Goal: Navigation & Orientation: Find specific page/section

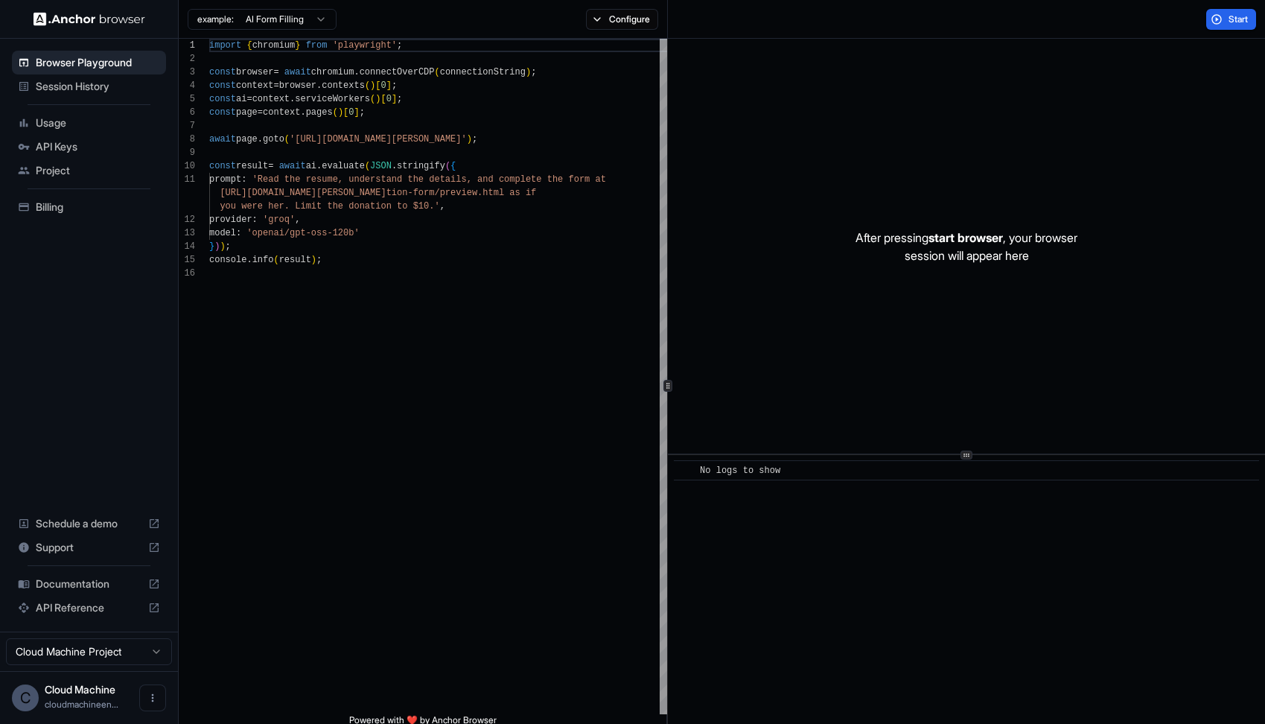
click at [102, 92] on span "Session History" at bounding box center [98, 86] width 124 height 15
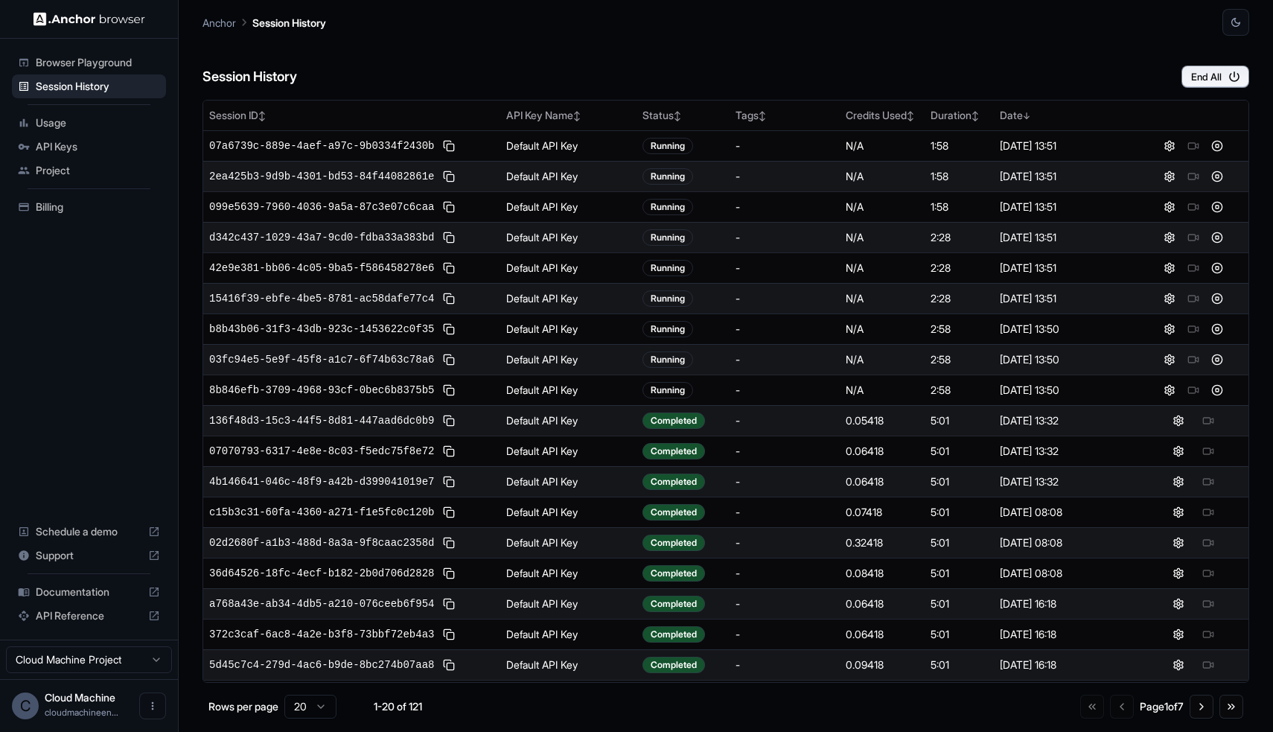
click at [1187, 360] on div at bounding box center [1193, 360] width 98 height 18
click at [1203, 424] on div at bounding box center [1193, 421] width 98 height 18
click at [1174, 422] on button at bounding box center [1179, 421] width 18 height 18
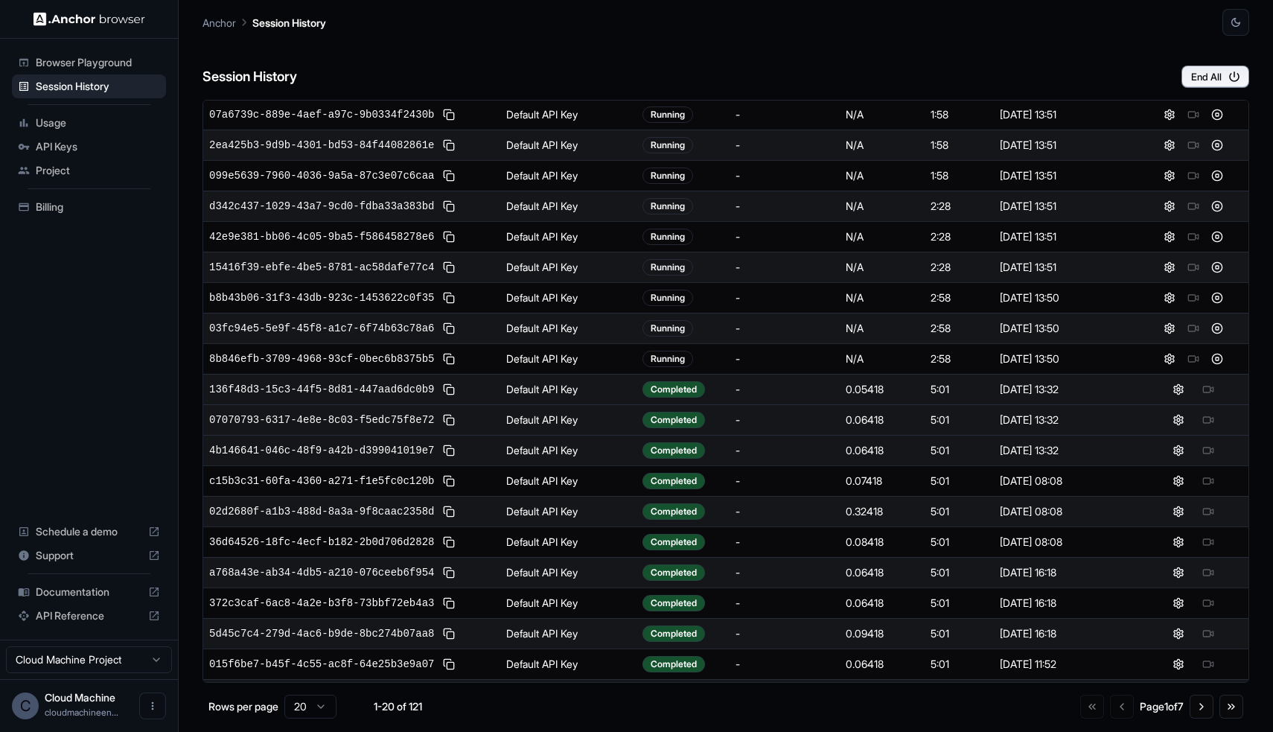
scroll to position [58, 0]
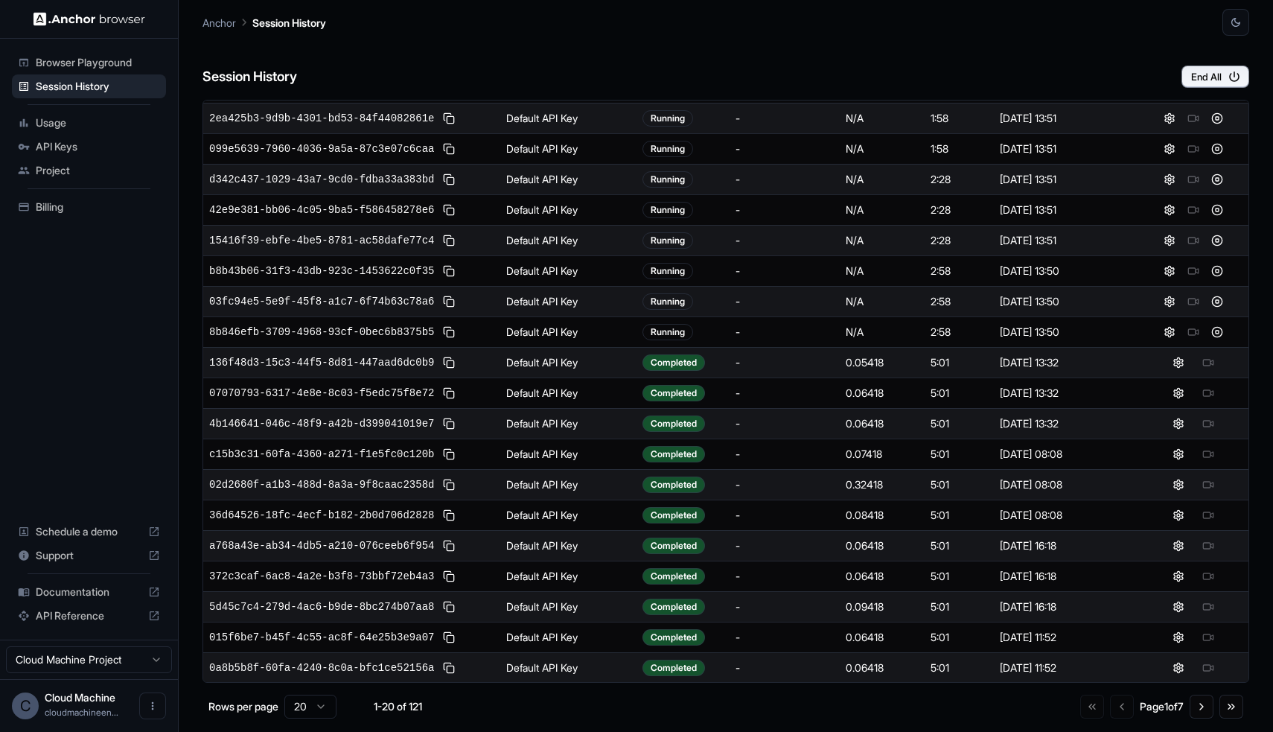
click at [1200, 366] on div at bounding box center [1193, 363] width 98 height 18
click at [1203, 362] on div at bounding box center [1193, 363] width 98 height 18
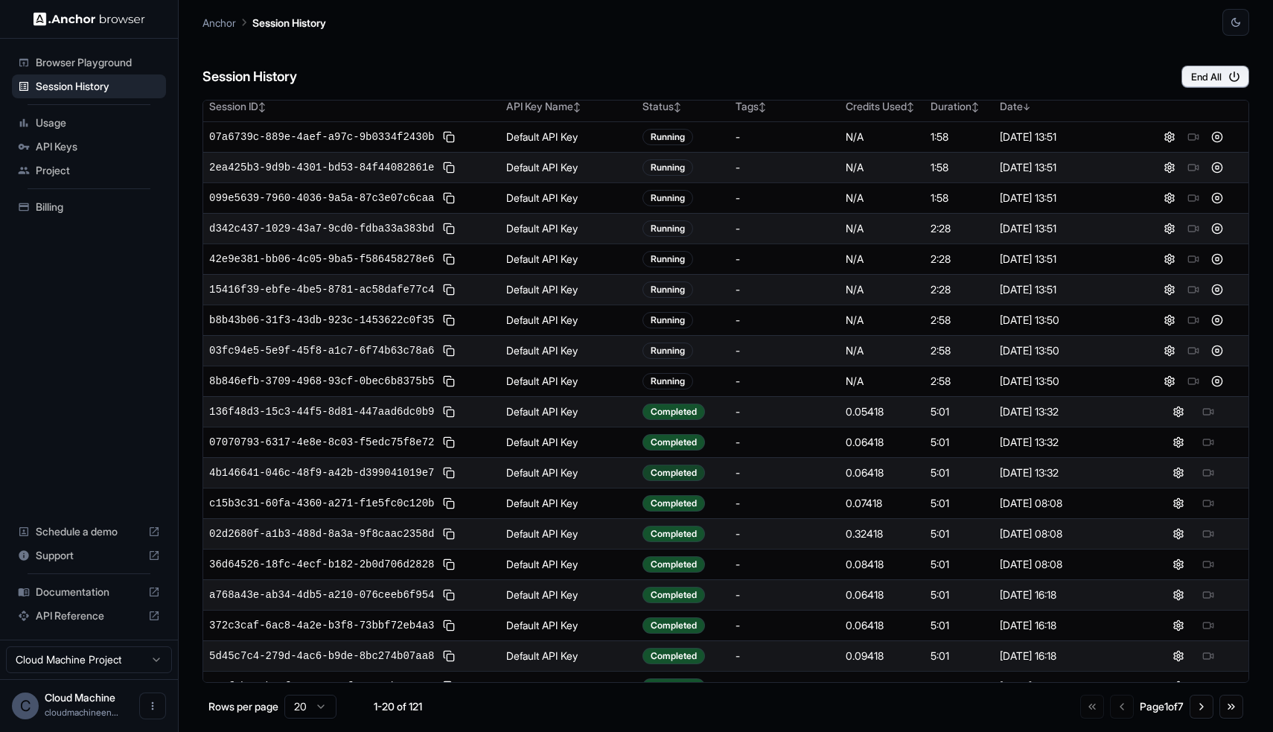
scroll to position [0, 0]
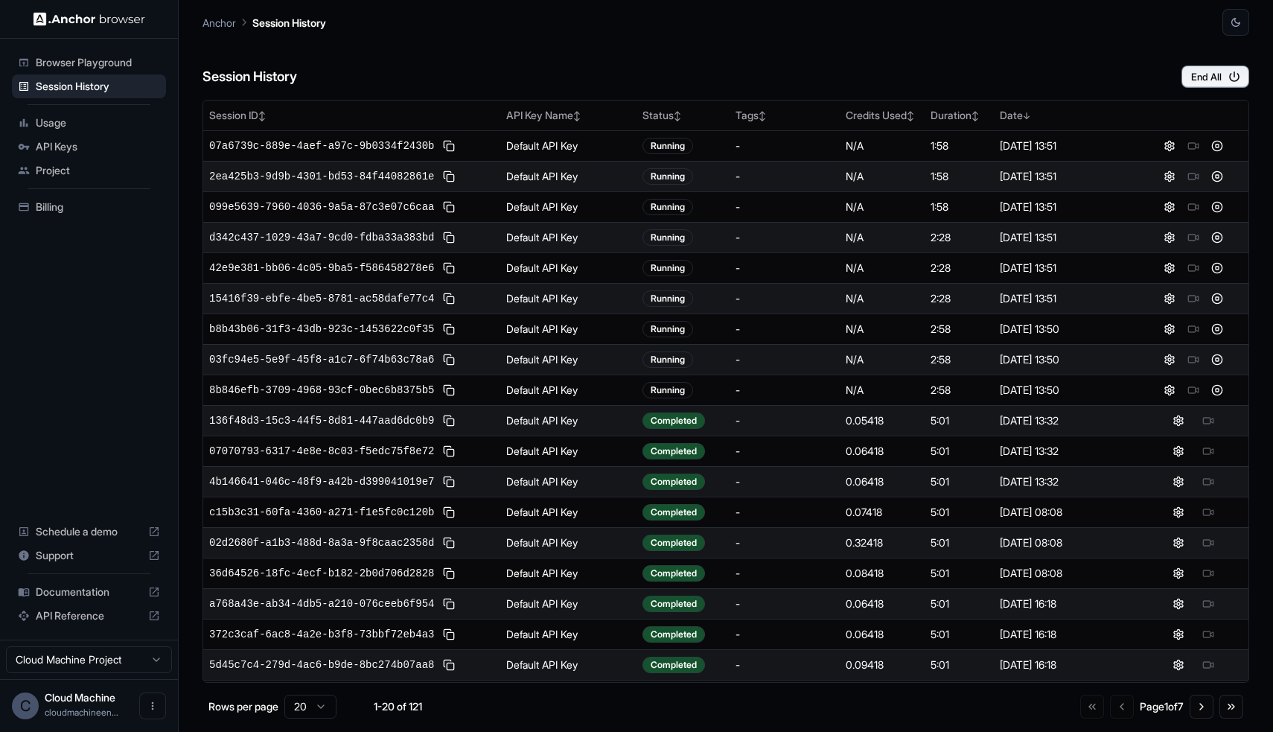
click at [112, 63] on span "Browser Playground" at bounding box center [98, 62] width 124 height 15
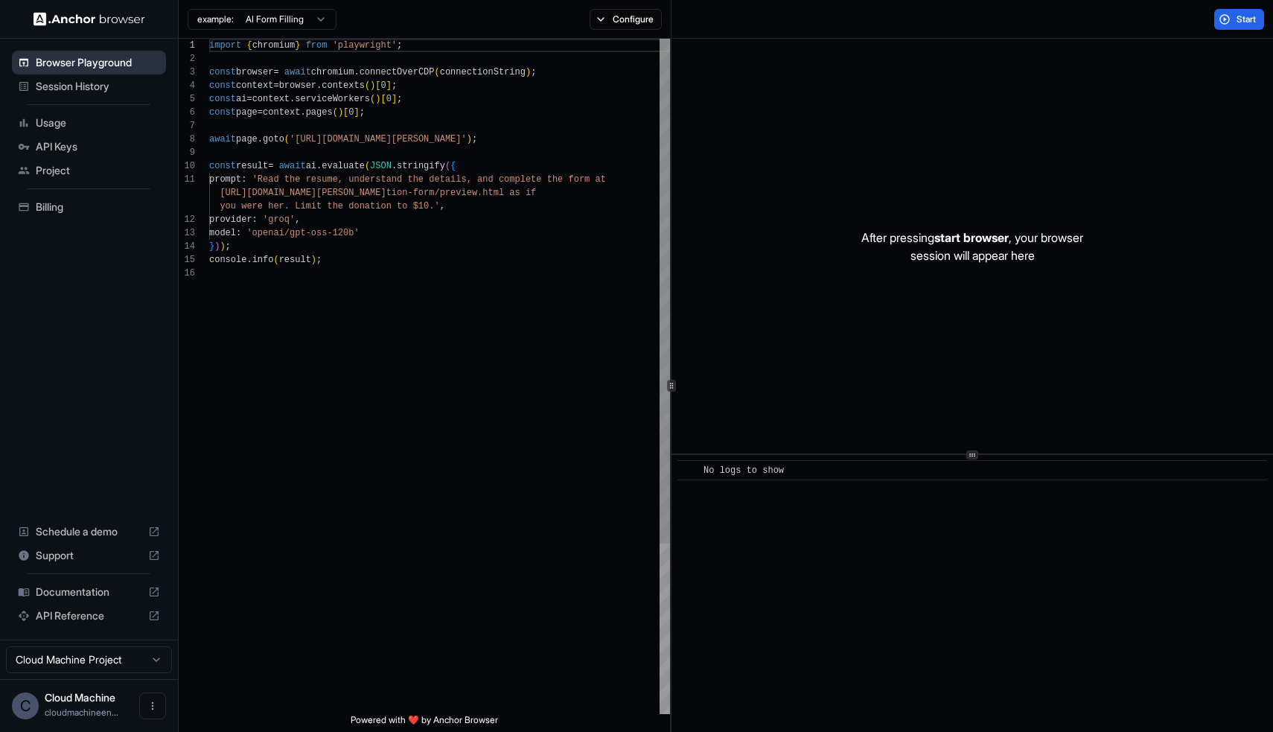
scroll to position [134, 0]
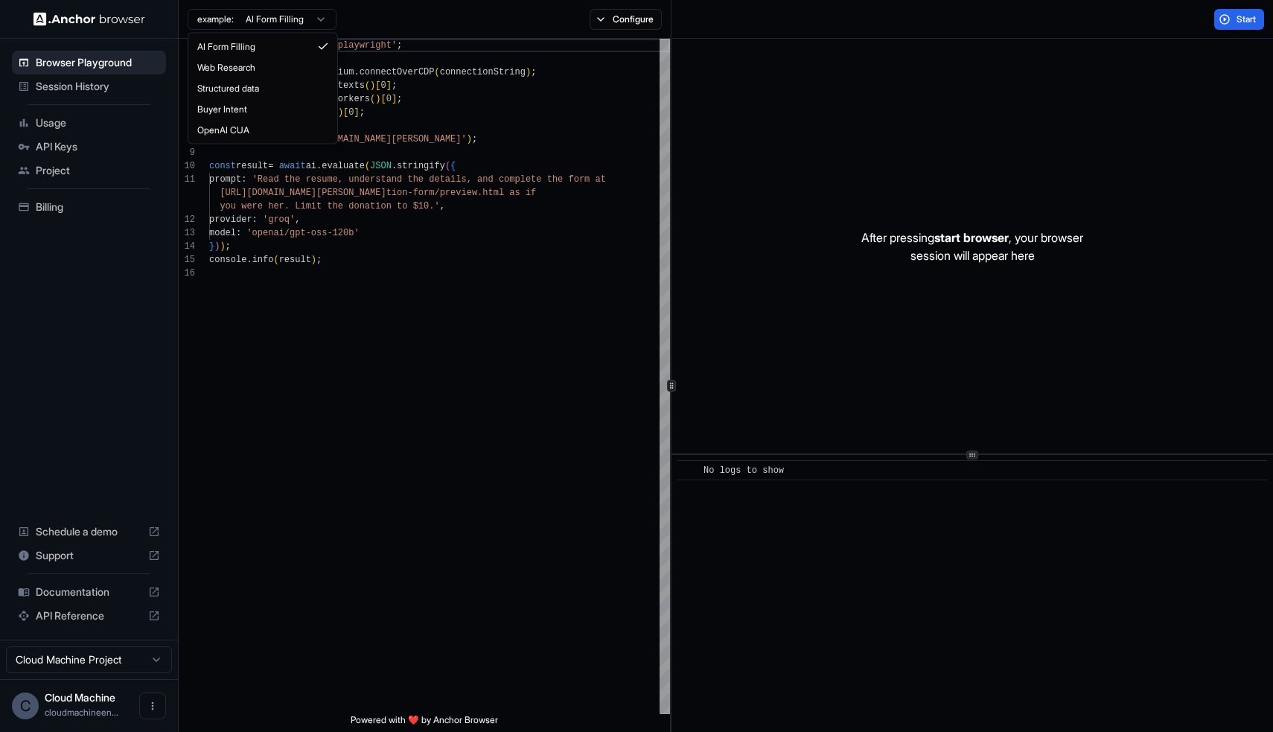
click at [311, 22] on html "Browser Playground Session History Usage API Keys Project Billing Schedule a de…" at bounding box center [636, 366] width 1273 height 732
click at [1220, 22] on button "Start" at bounding box center [1239, 19] width 50 height 21
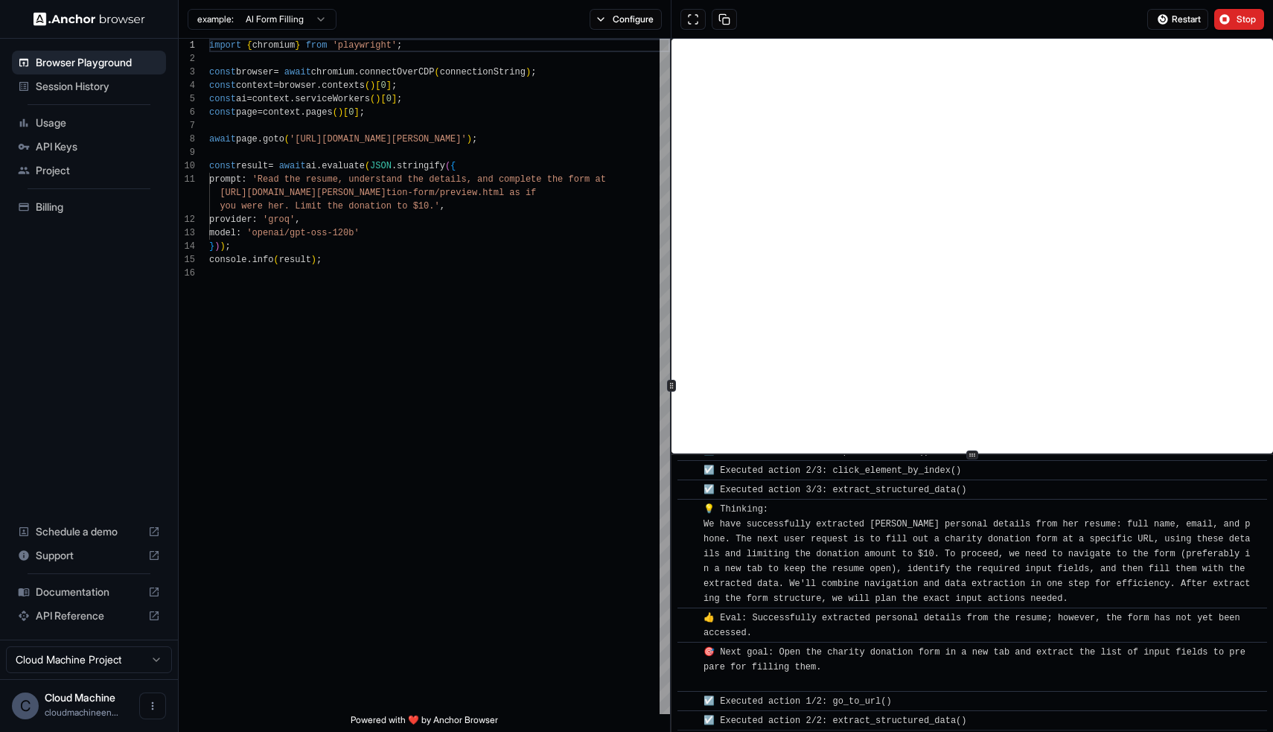
scroll to position [220, 0]
click at [1232, 20] on button "Stop" at bounding box center [1239, 19] width 50 height 21
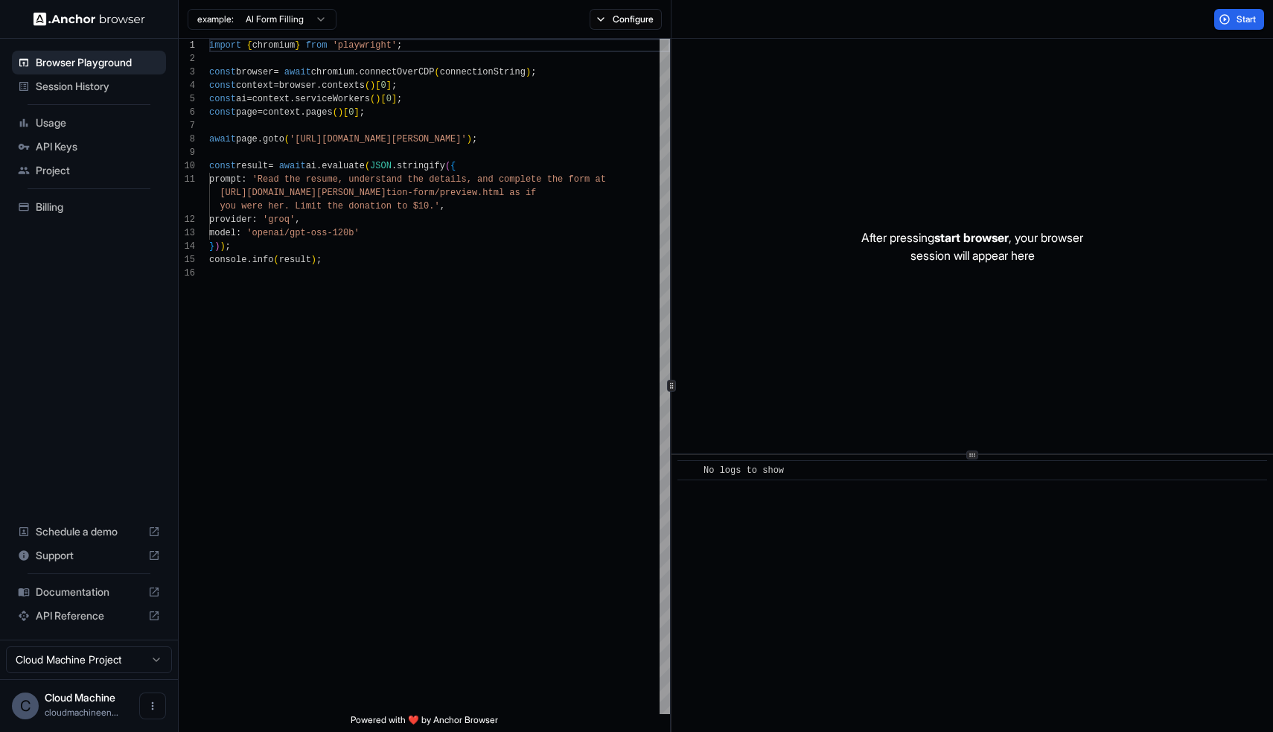
click at [77, 92] on span "Session History" at bounding box center [98, 86] width 124 height 15
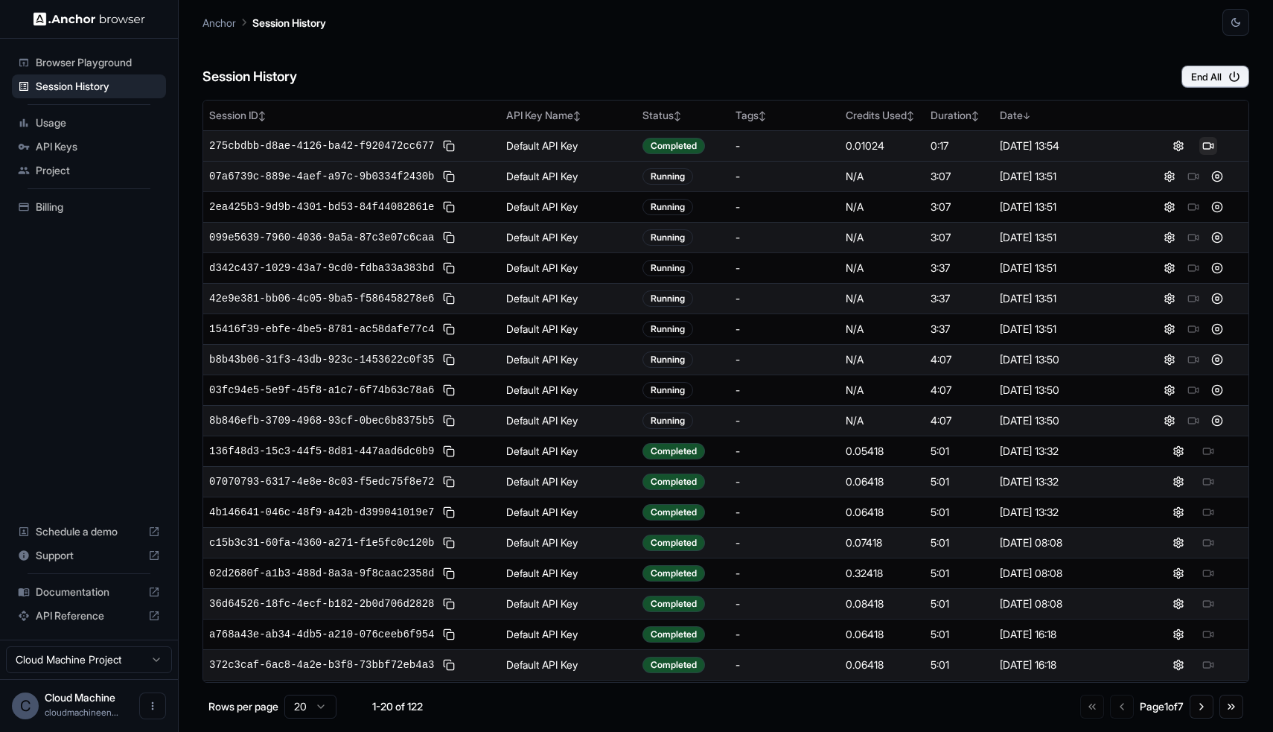
click at [1204, 145] on button at bounding box center [1209, 146] width 18 height 18
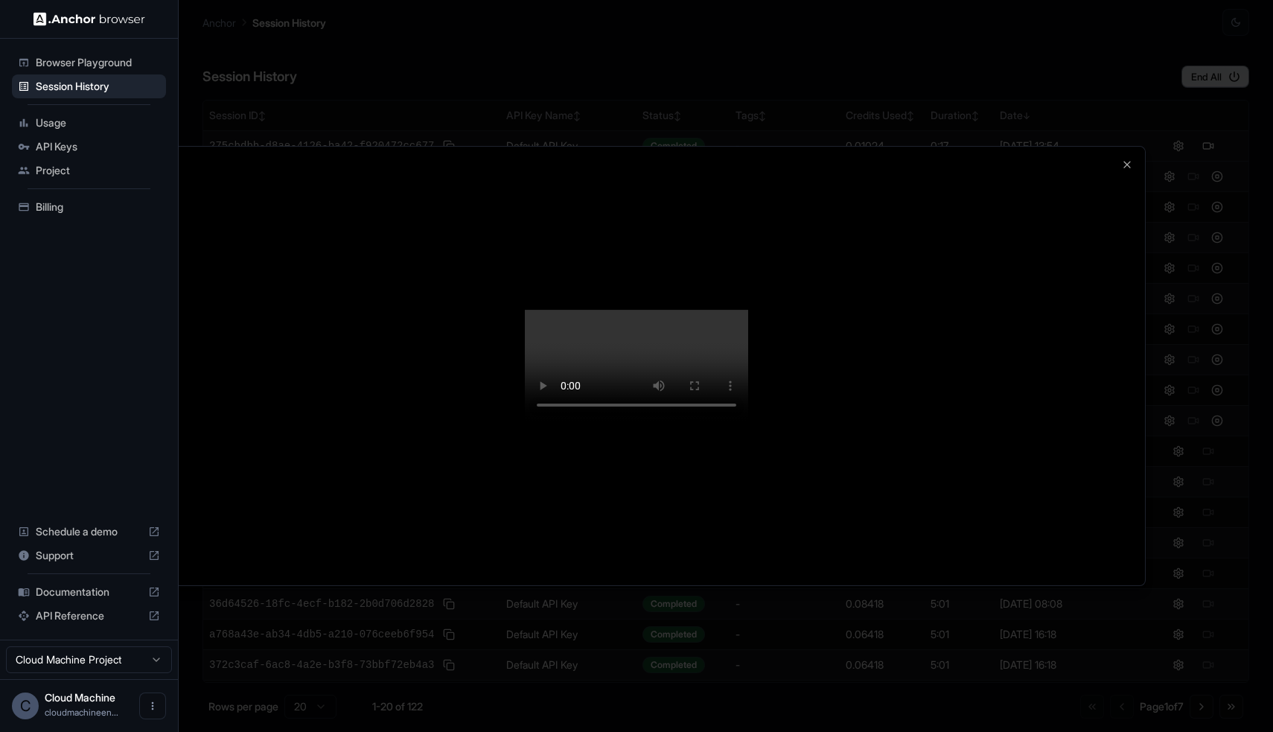
click at [1048, 45] on div at bounding box center [636, 366] width 1273 height 732
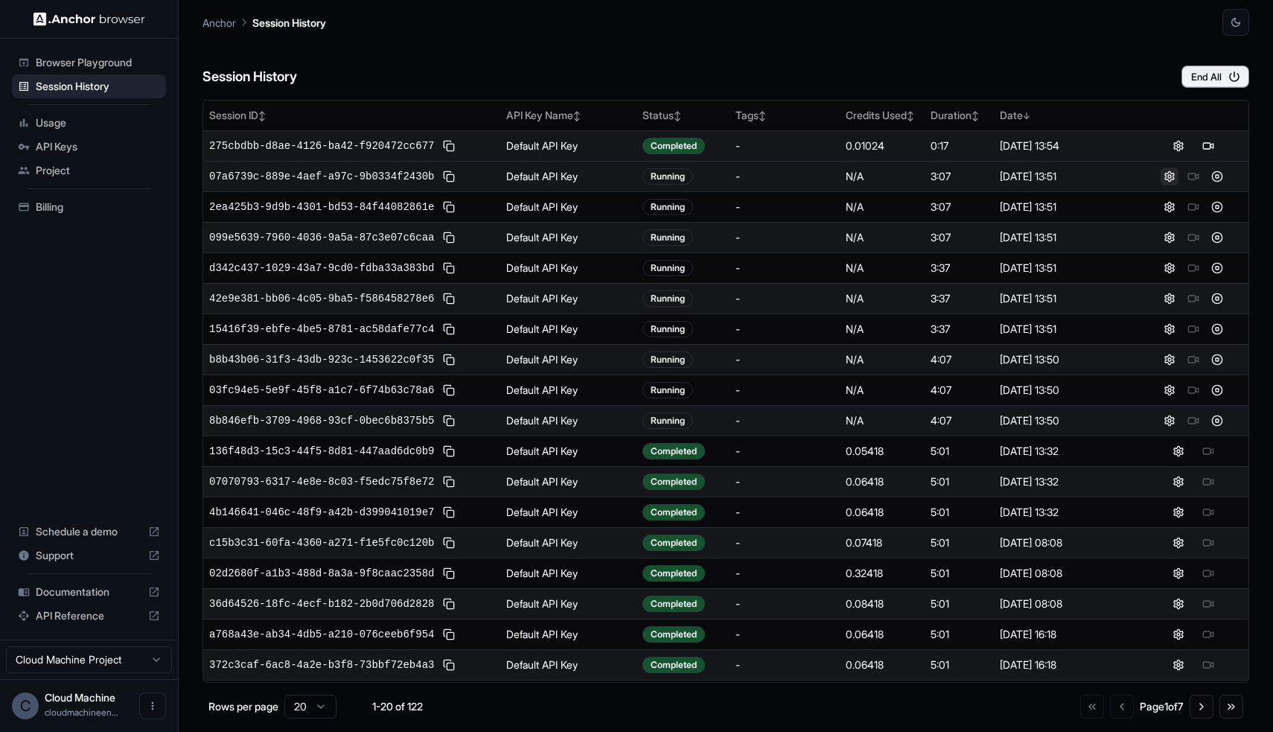
click at [1164, 175] on button at bounding box center [1170, 177] width 18 height 18
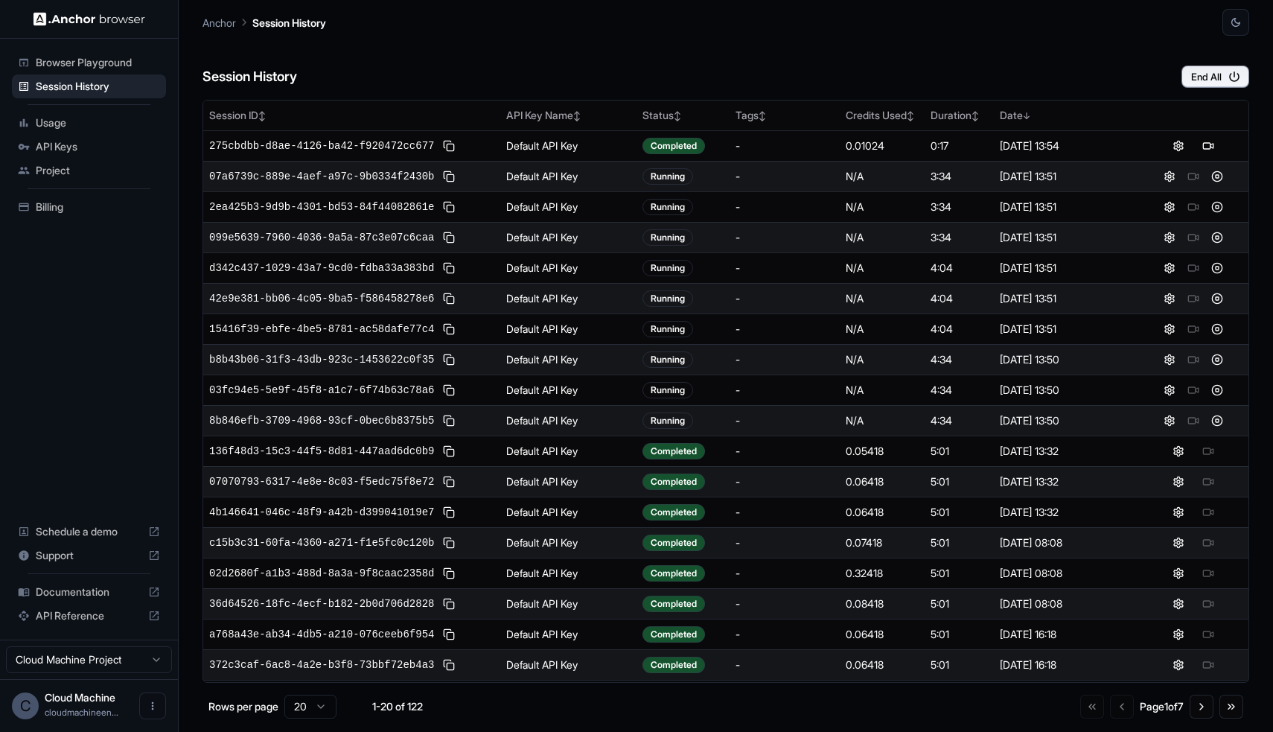
click at [109, 150] on span "API Keys" at bounding box center [98, 146] width 124 height 15
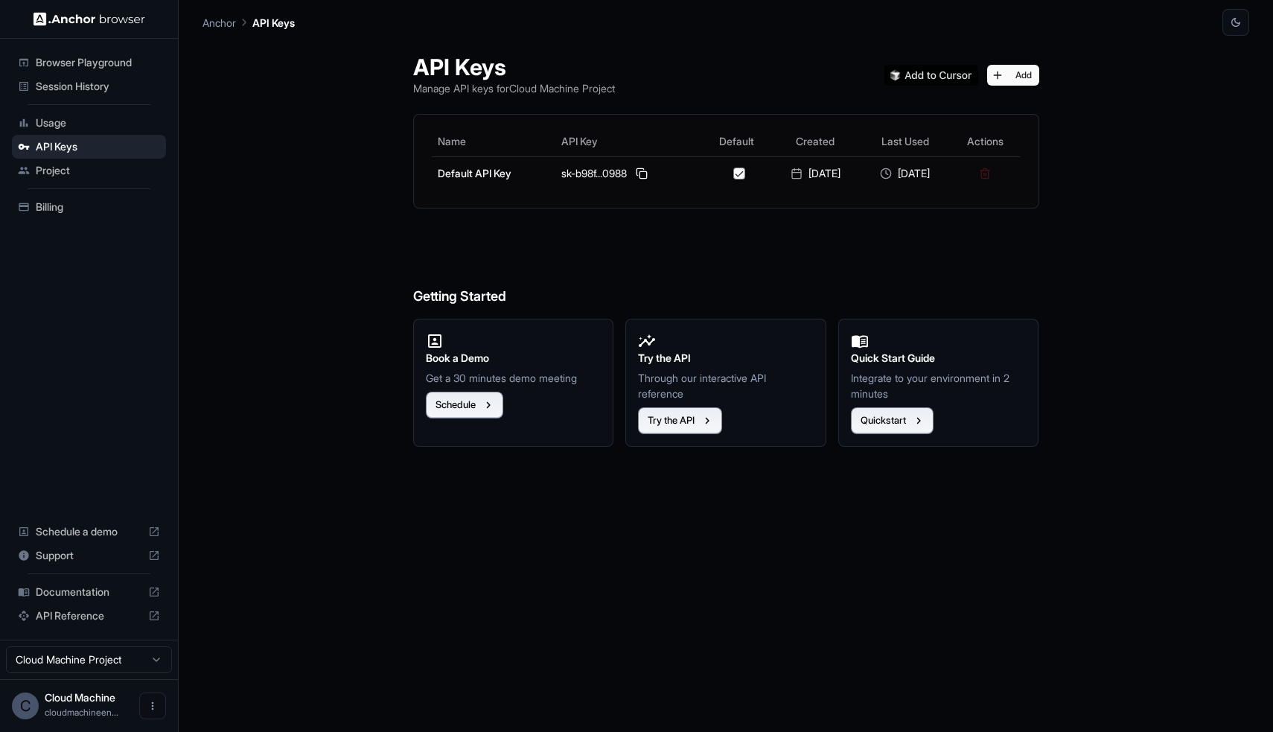
click at [104, 115] on span "Usage" at bounding box center [98, 122] width 124 height 15
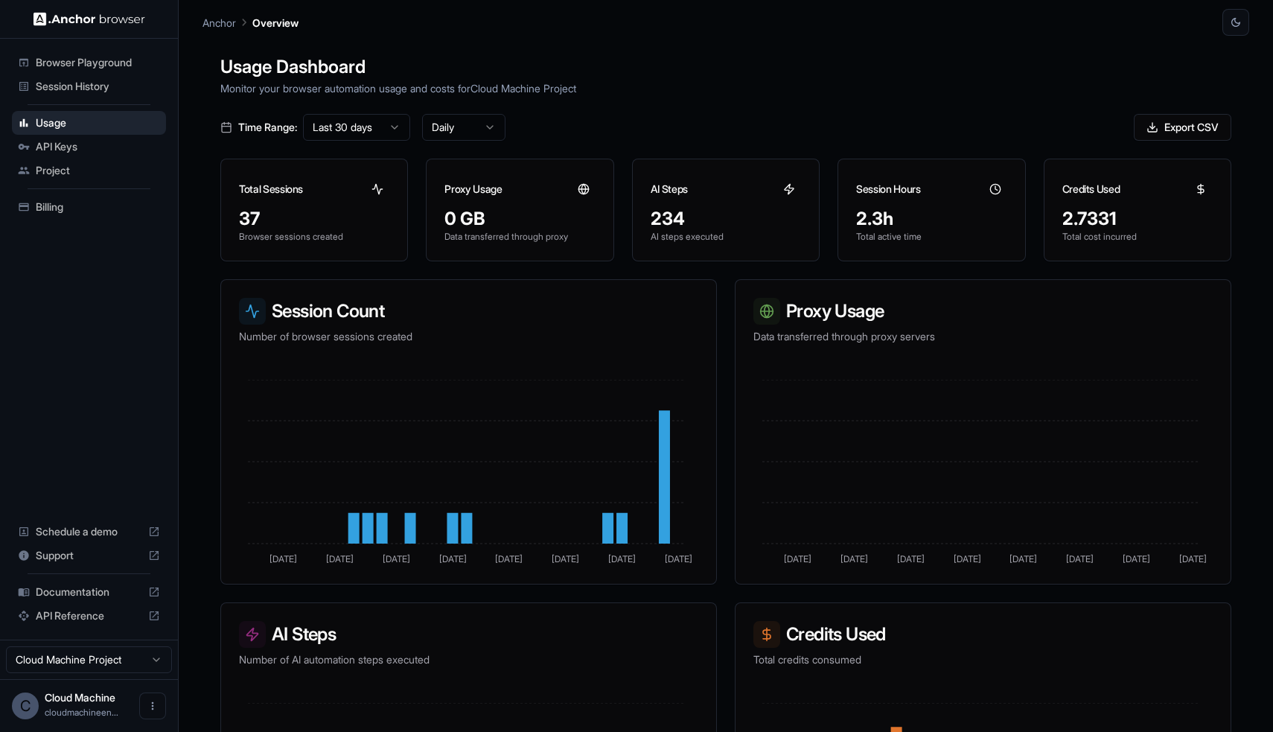
click at [106, 593] on span "Documentation" at bounding box center [89, 592] width 106 height 15
drag, startPoint x: 77, startPoint y: 625, endPoint x: 77, endPoint y: 601, distance: 24.6
click at [77, 625] on div "API Reference" at bounding box center [89, 616] width 154 height 24
click at [80, 587] on span "Documentation" at bounding box center [89, 592] width 106 height 15
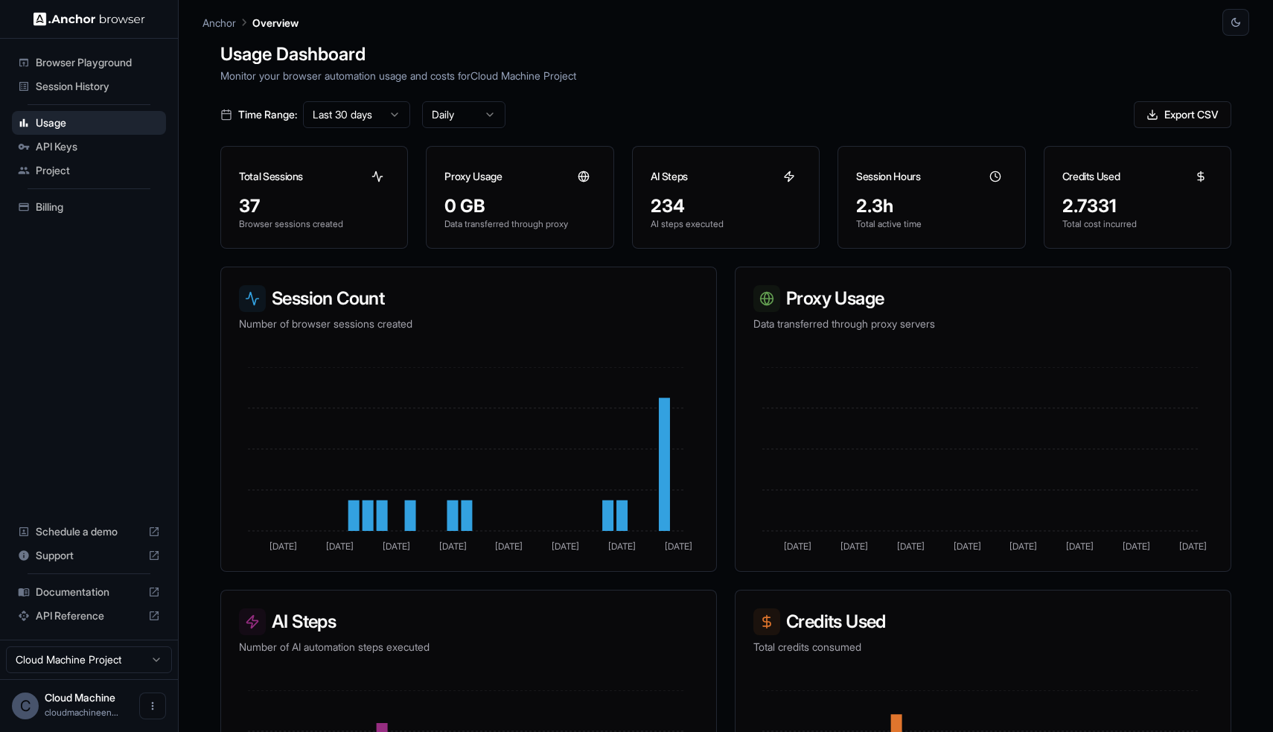
scroll to position [176, 0]
